Goal: Transaction & Acquisition: Purchase product/service

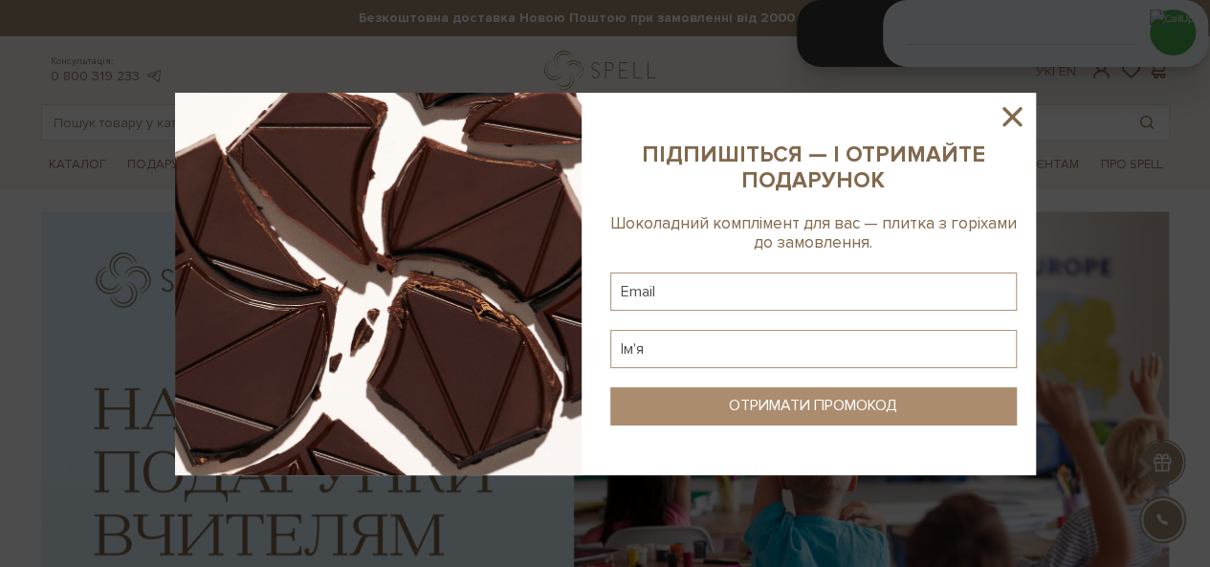
click at [1004, 123] on icon at bounding box center [1012, 116] width 19 height 19
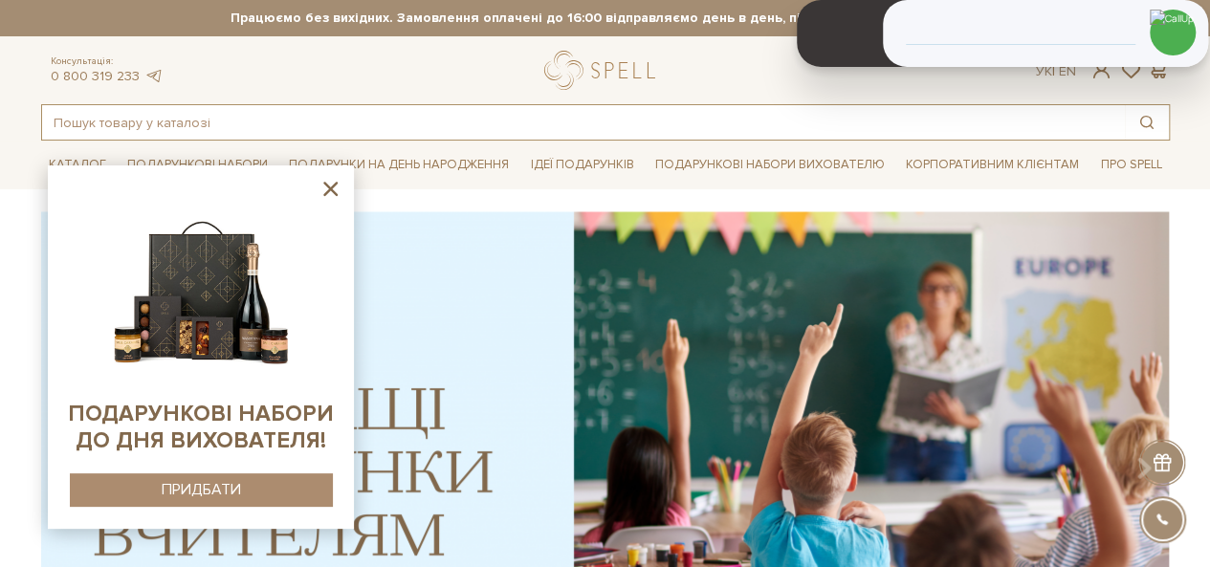
click at [189, 126] on input "text" at bounding box center [583, 122] width 1083 height 34
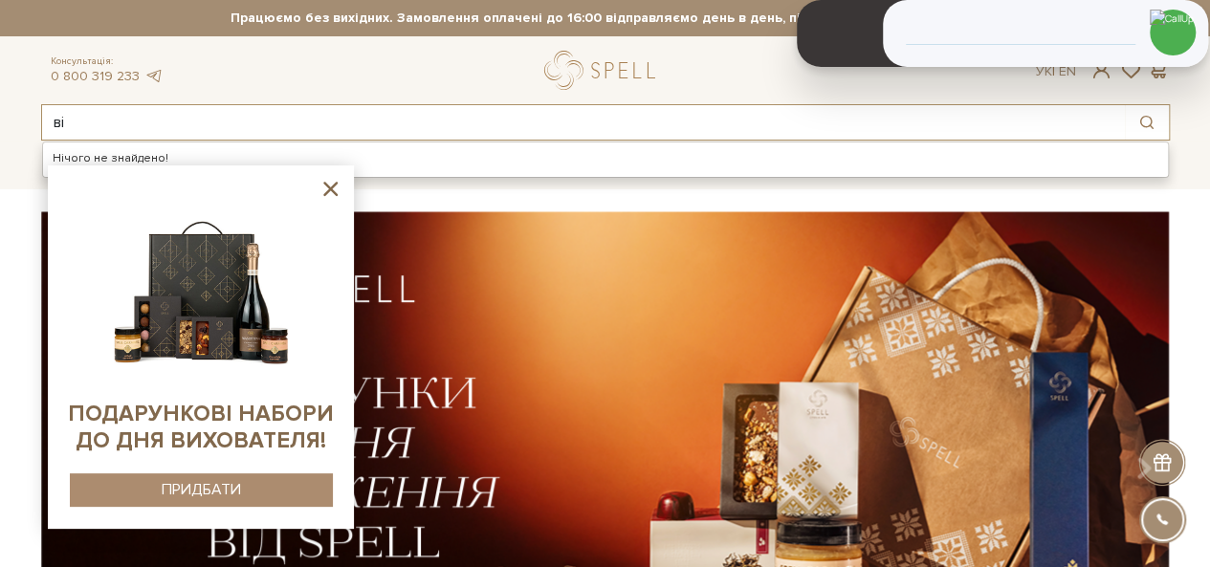
type input "в"
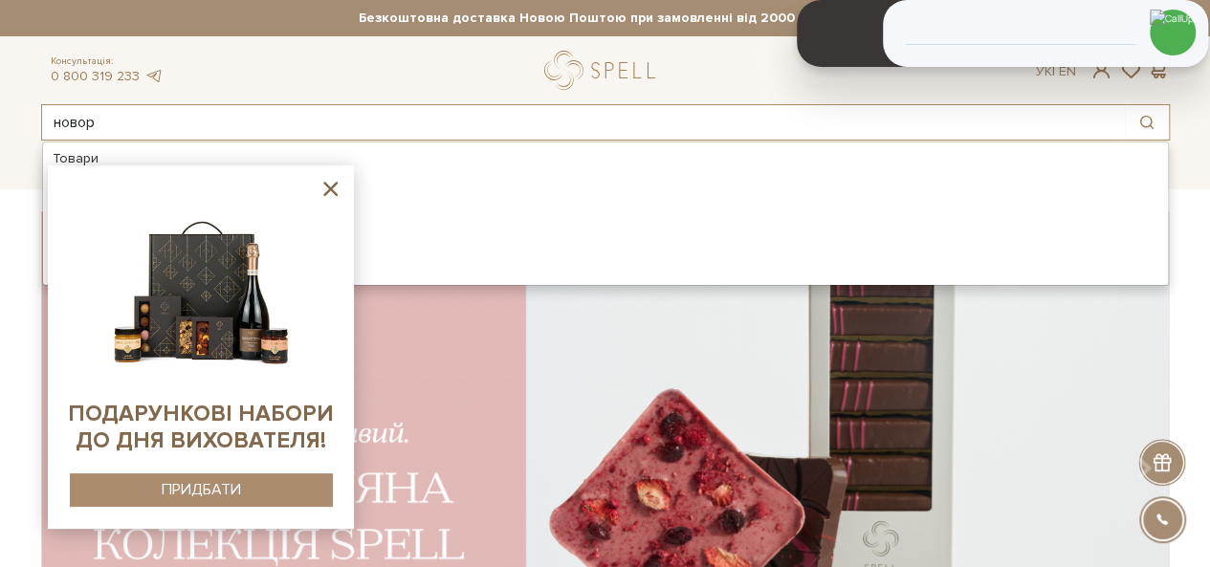
type input "новор"
click at [327, 188] on icon at bounding box center [331, 189] width 24 height 24
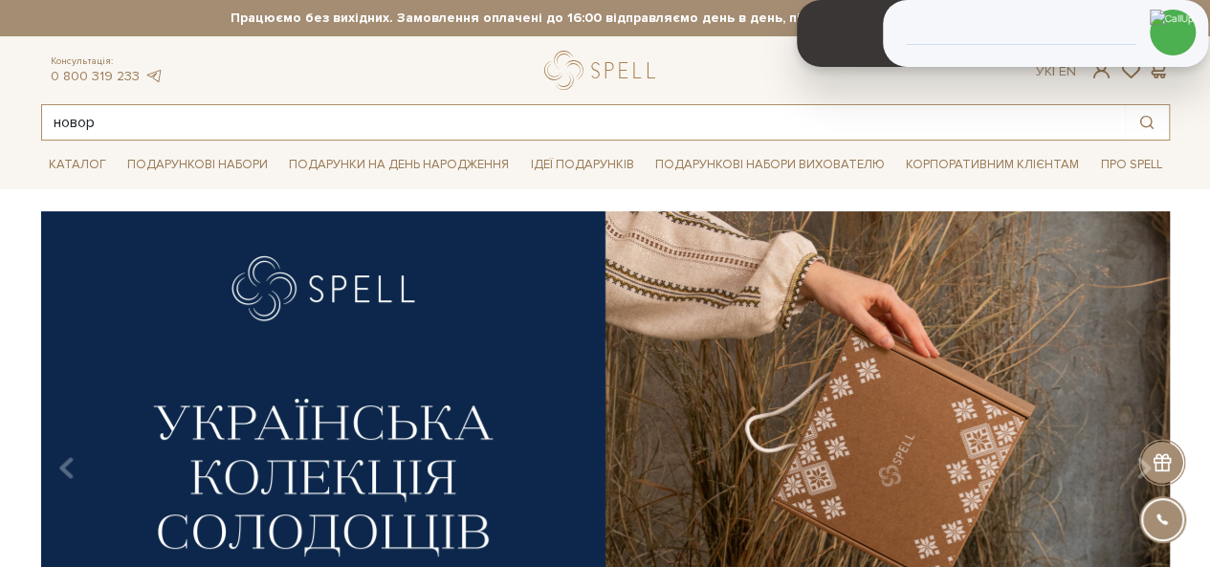
click at [112, 130] on input "новор" at bounding box center [583, 122] width 1083 height 34
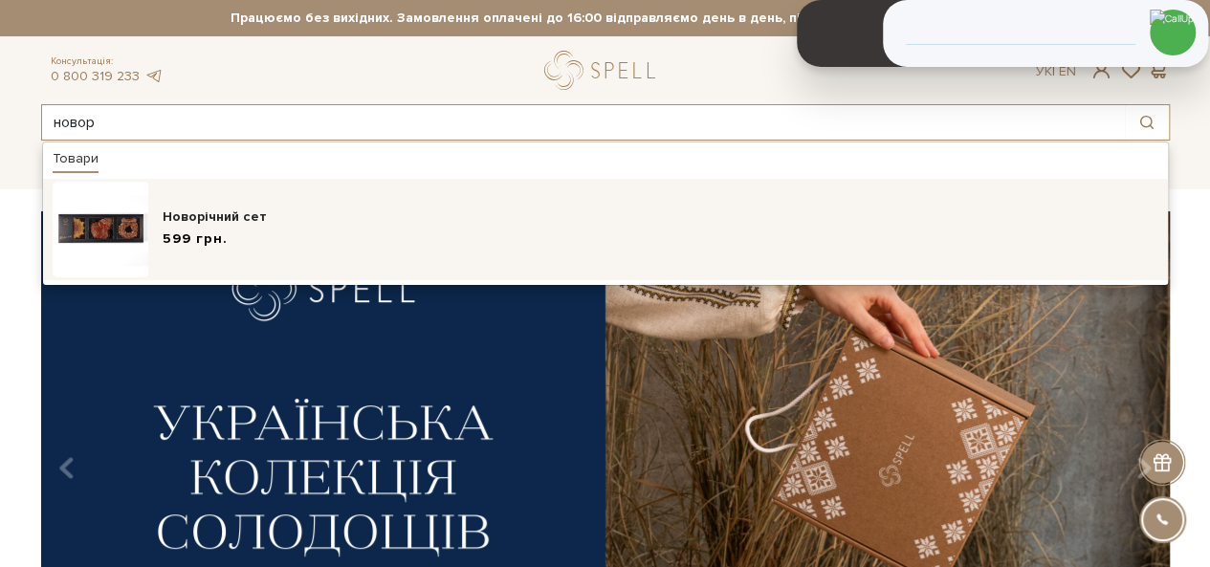
click at [118, 210] on img at bounding box center [101, 230] width 96 height 96
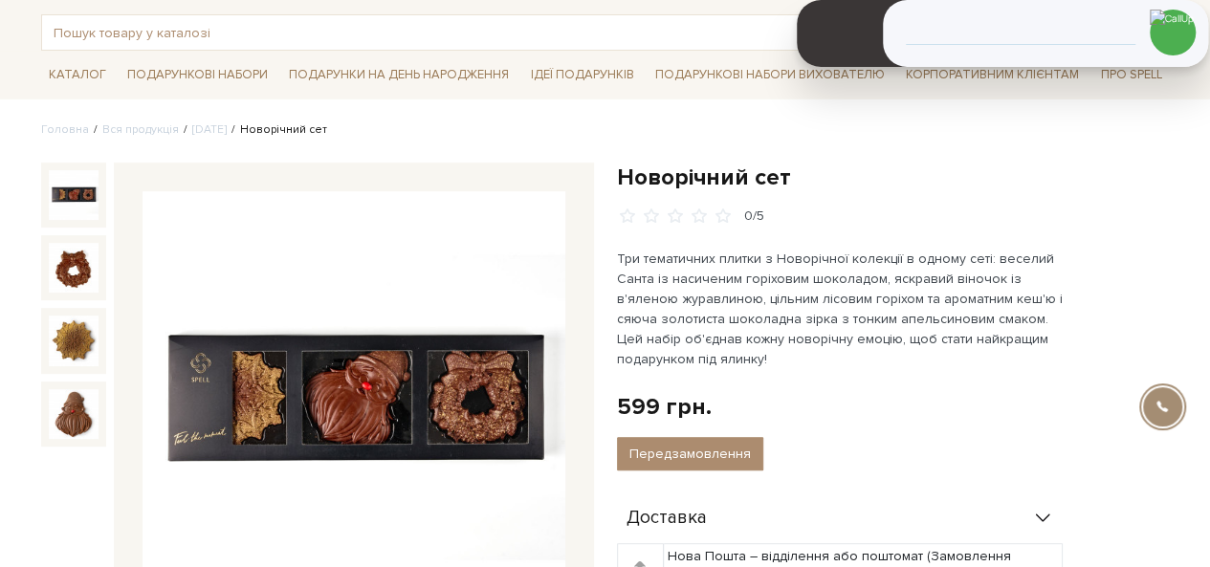
scroll to position [96, 0]
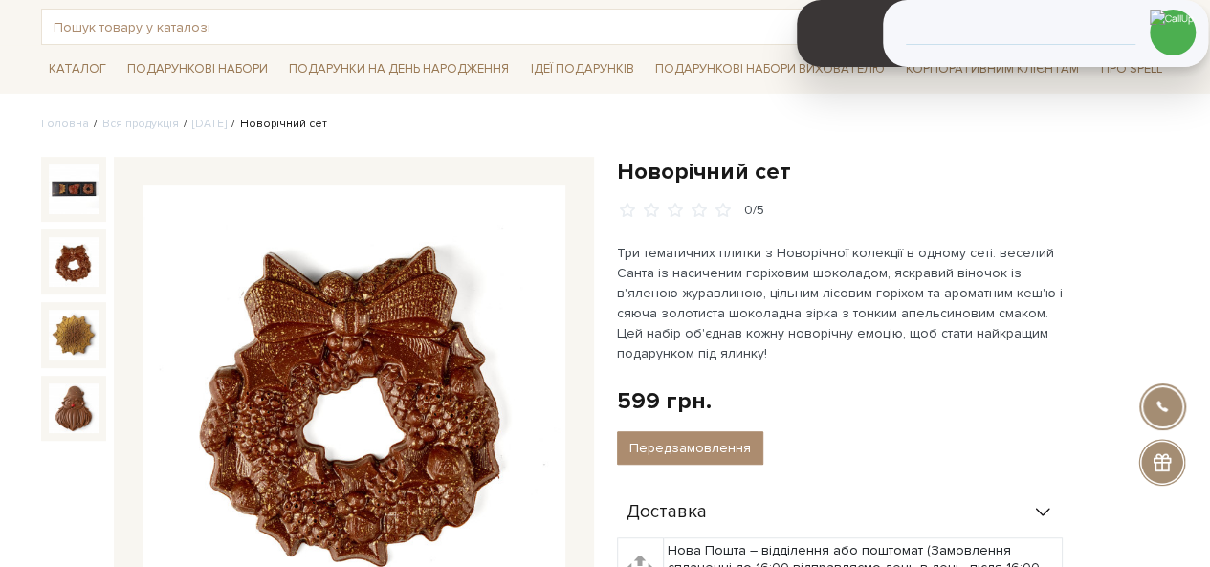
click at [65, 280] on img at bounding box center [74, 262] width 50 height 50
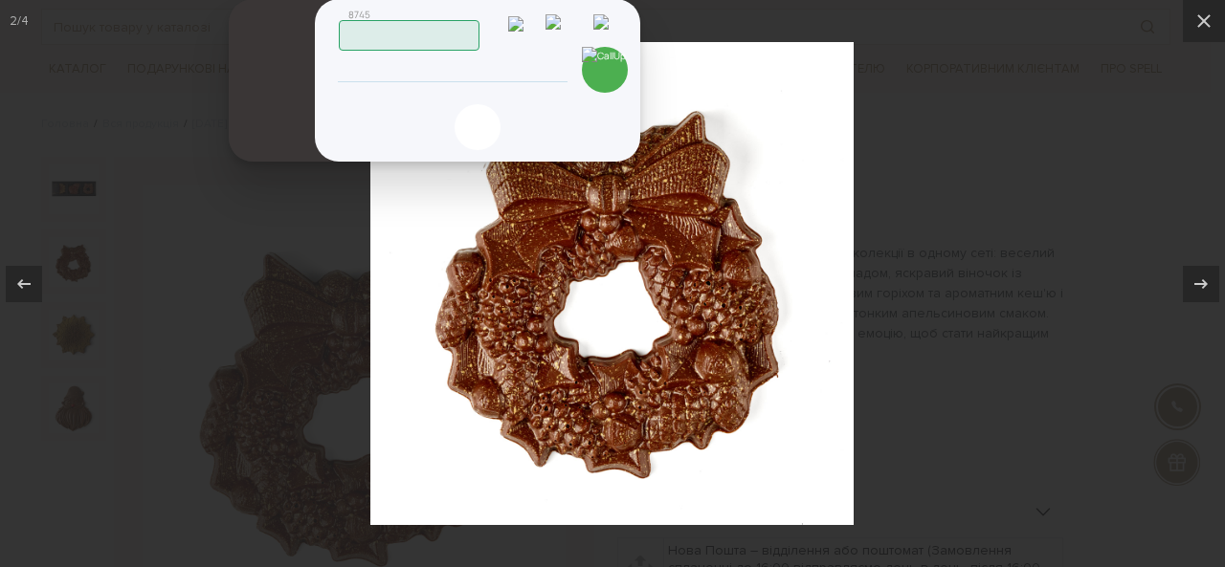
drag, startPoint x: 853, startPoint y: 23, endPoint x: 285, endPoint y: 22, distance: 568.3
click at [285, 22] on header at bounding box center [284, 80] width 110 height 163
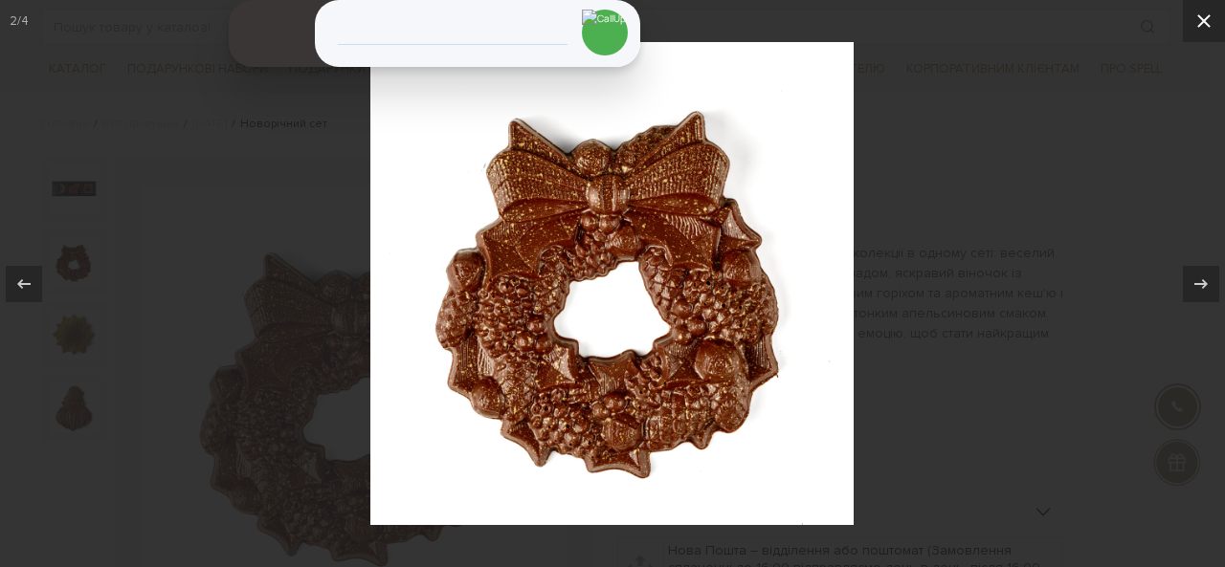
click at [1209, 22] on icon at bounding box center [1203, 21] width 23 height 23
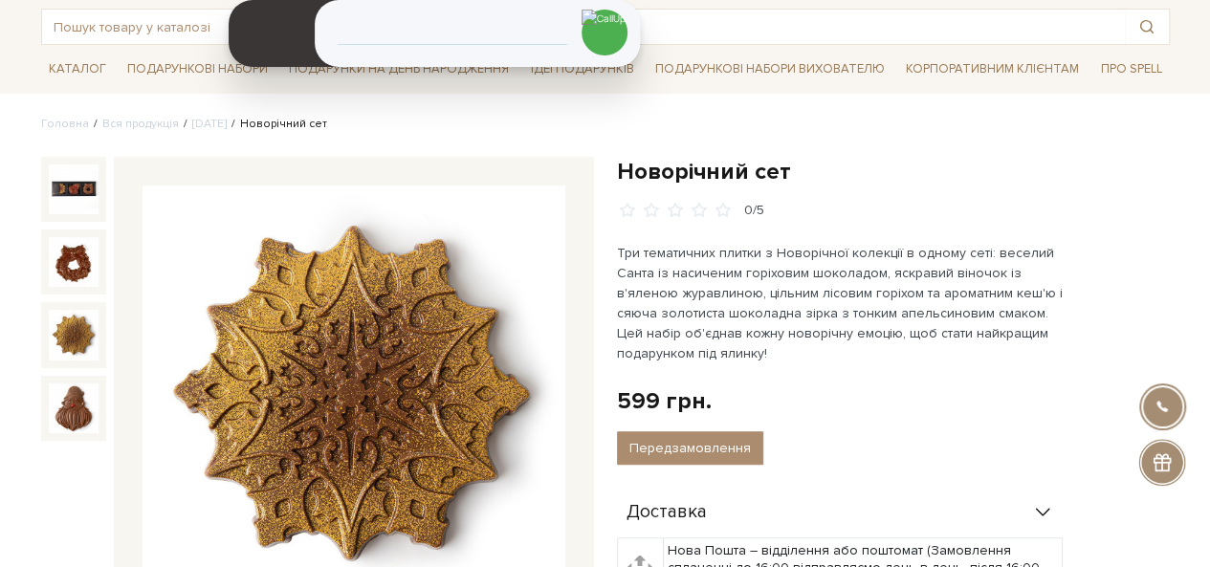
click at [76, 339] on img at bounding box center [74, 335] width 50 height 50
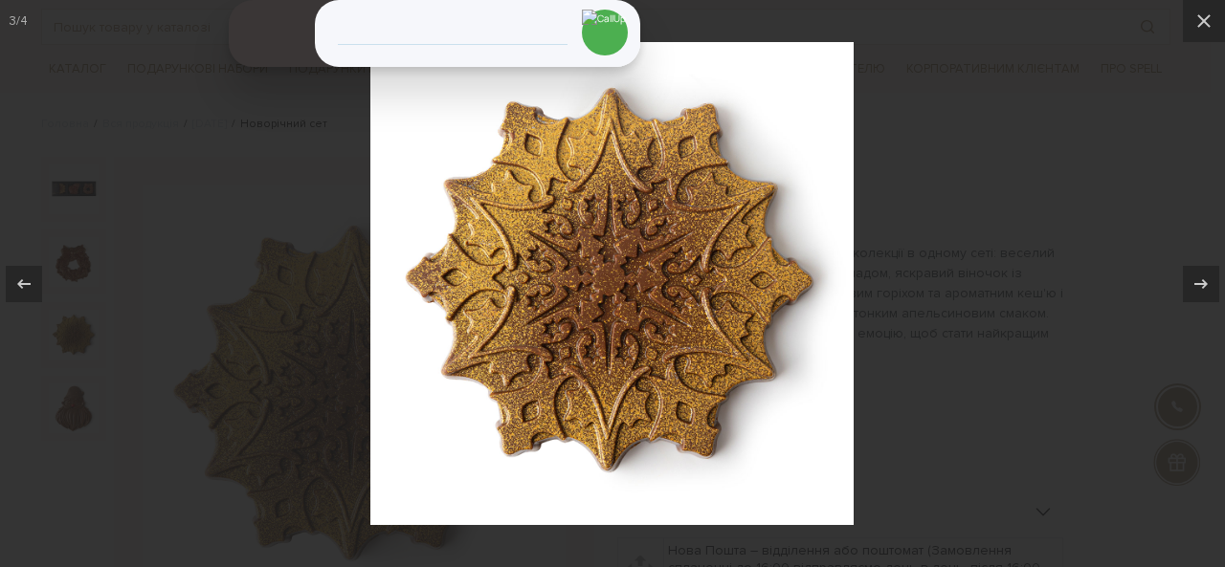
drag, startPoint x: 1213, startPoint y: 17, endPoint x: 951, endPoint y: 83, distance: 270.3
click at [1209, 17] on icon at bounding box center [1203, 21] width 23 height 23
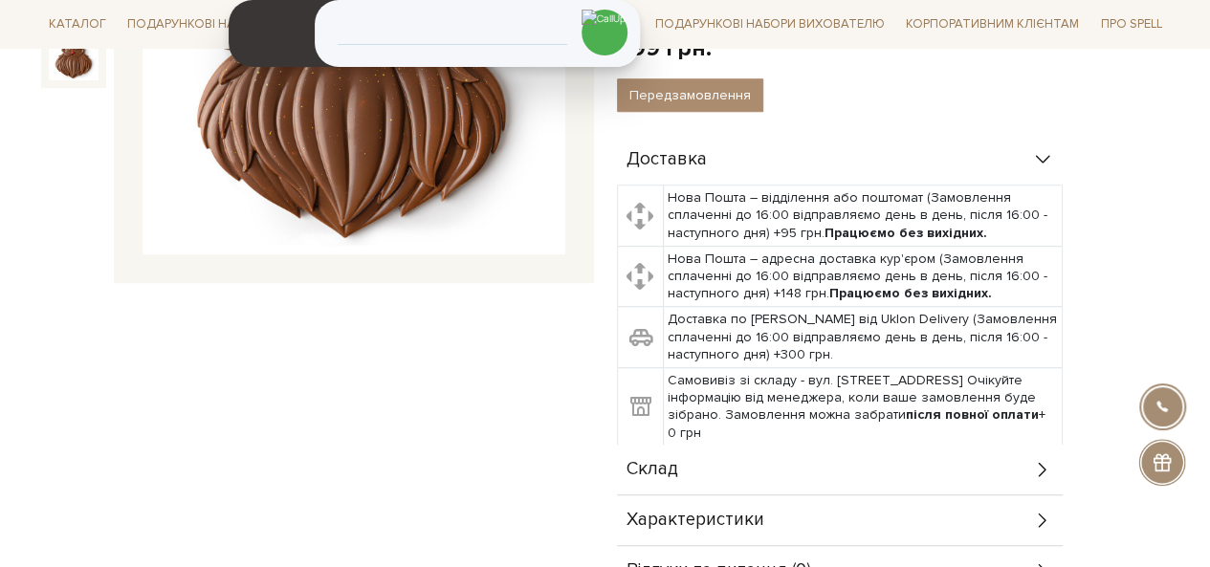
scroll to position [478, 0]
